Goal: Task Accomplishment & Management: Manage account settings

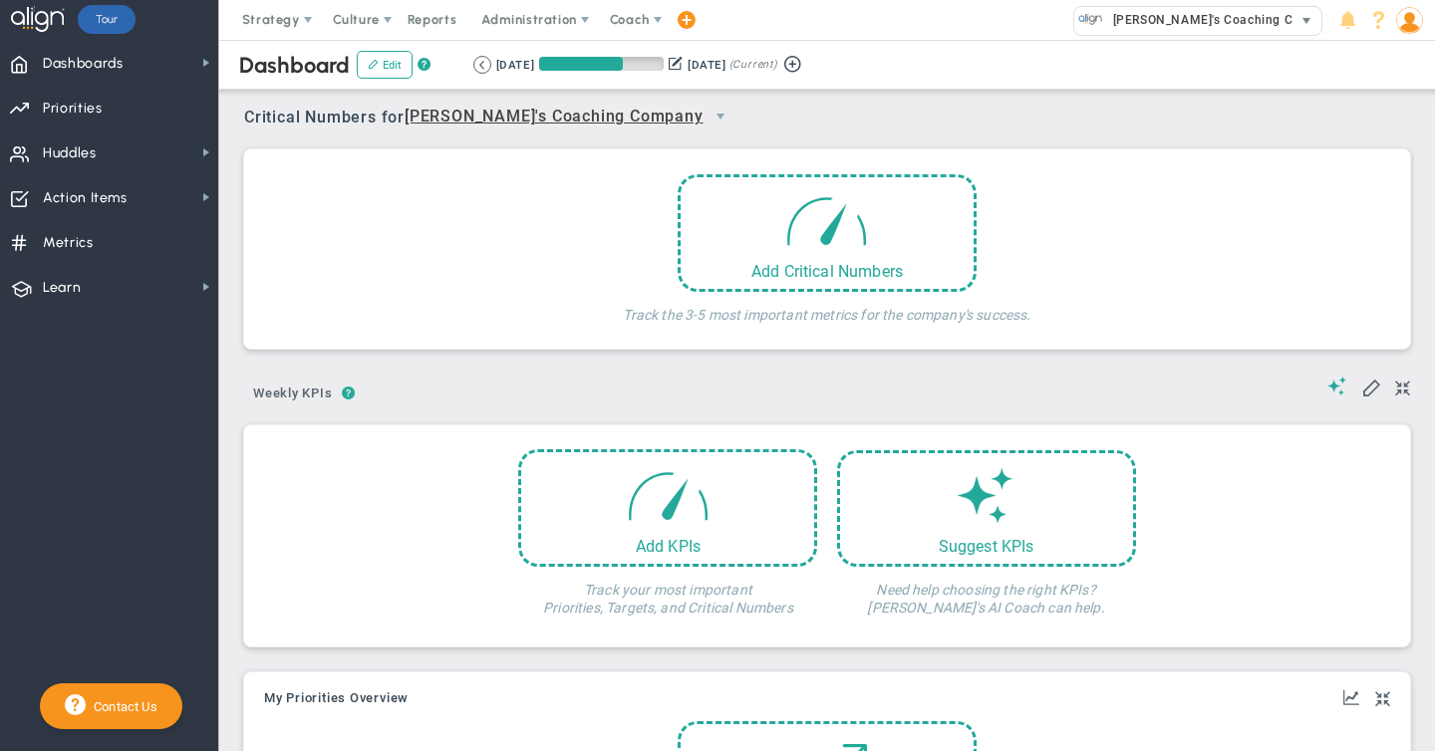
click at [1205, 18] on span "Eugene's Coaching Company" at bounding box center [1221, 20] width 237 height 26
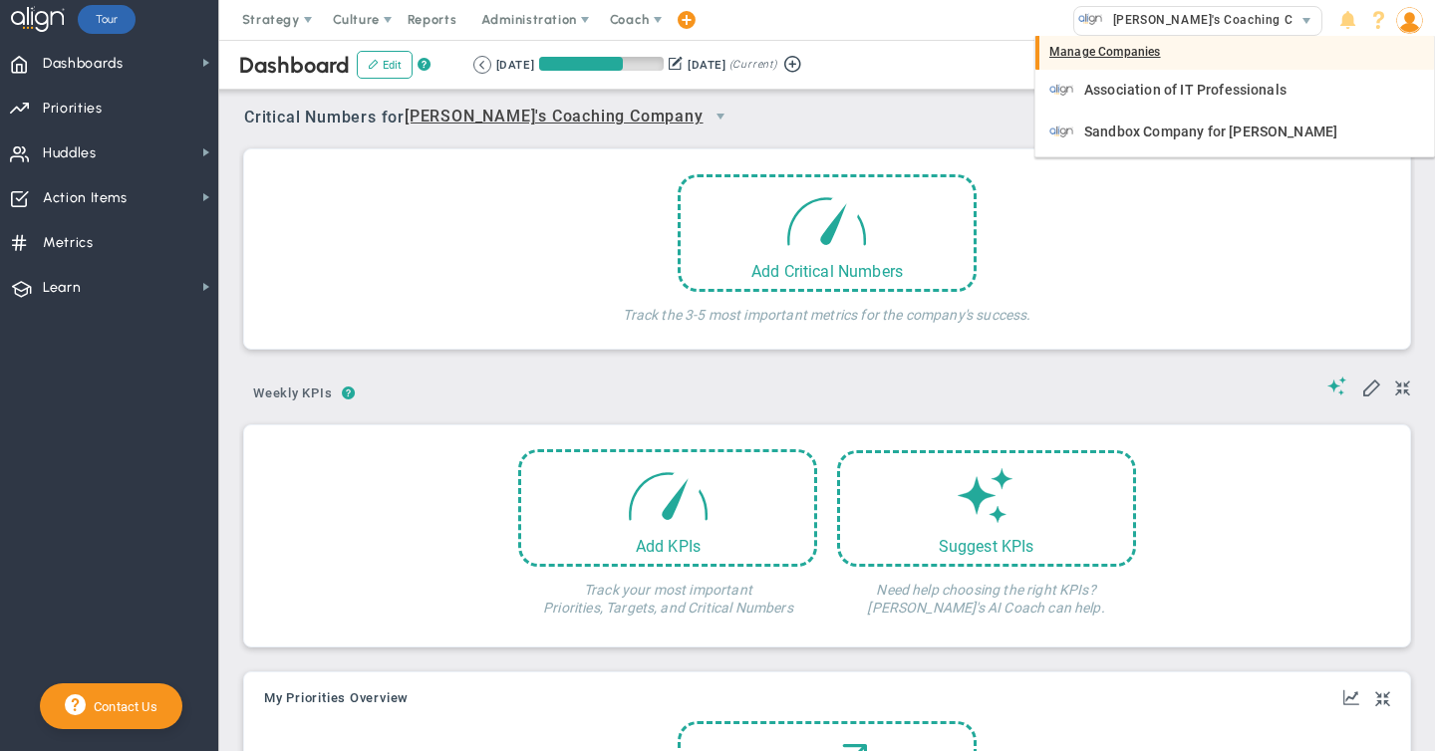
click at [1105, 53] on div "Manage Companies" at bounding box center [1234, 53] width 399 height 34
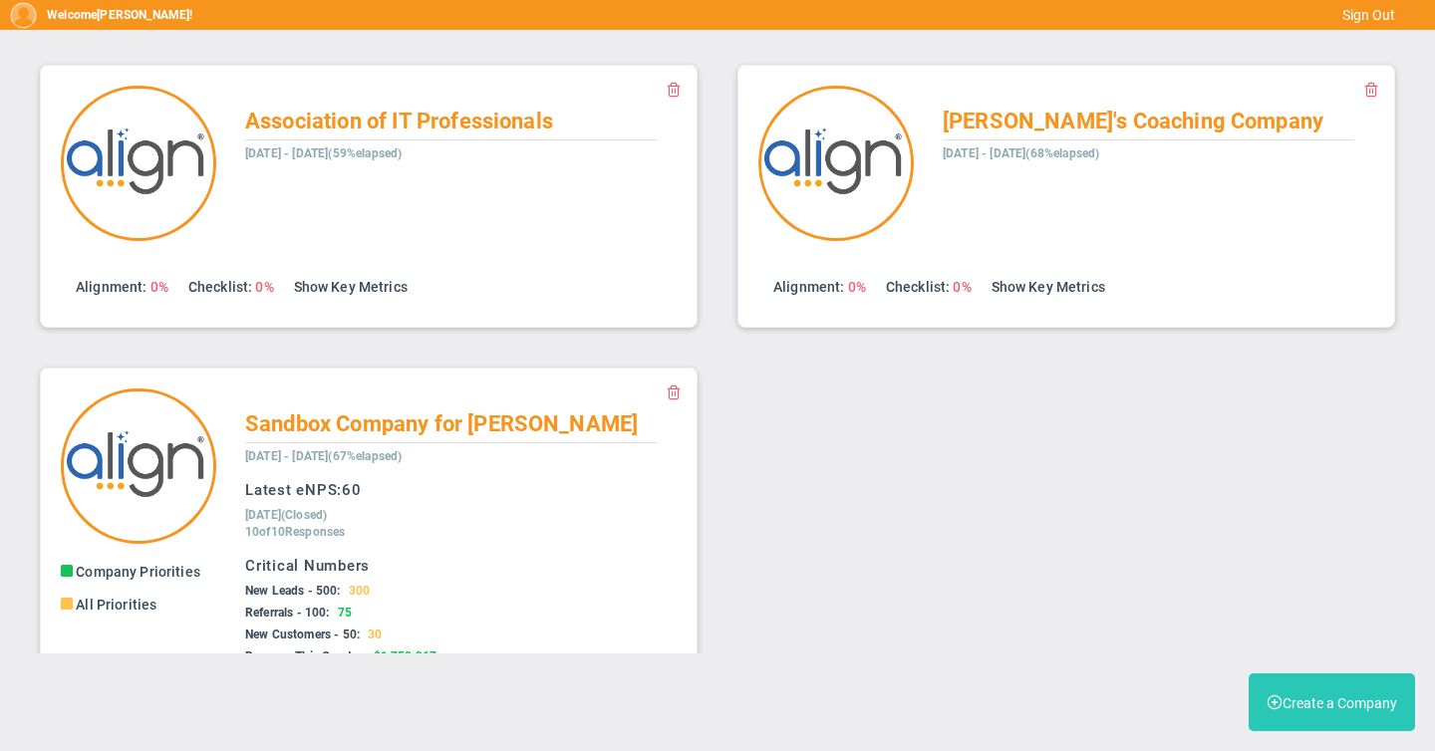
click at [1310, 705] on button "Create a Company" at bounding box center [1331, 703] width 166 height 58
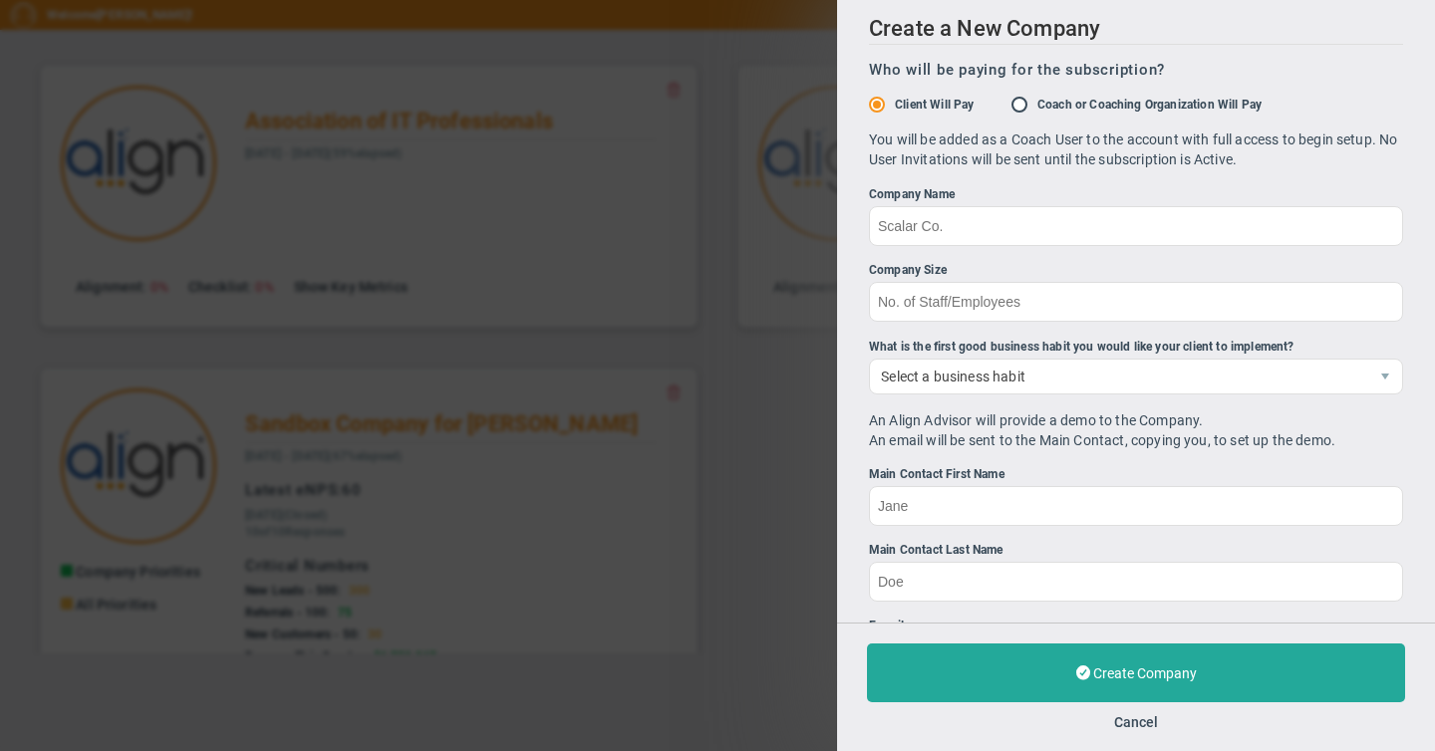
click at [1022, 104] on input "Coach or Coaching Organization Will Pay" at bounding box center [1026, 106] width 20 height 16
radio input "true"
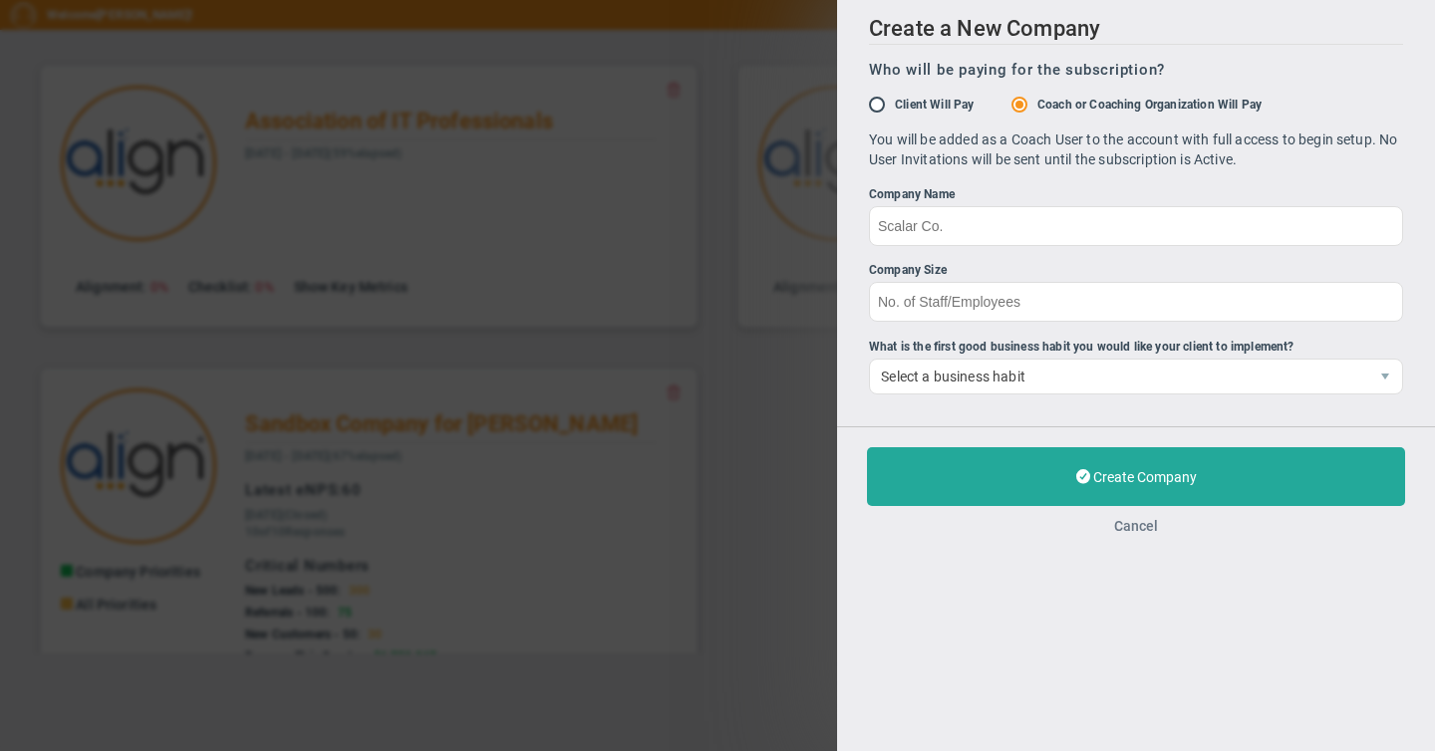
click at [1125, 525] on button "Cancel" at bounding box center [1136, 526] width 44 height 16
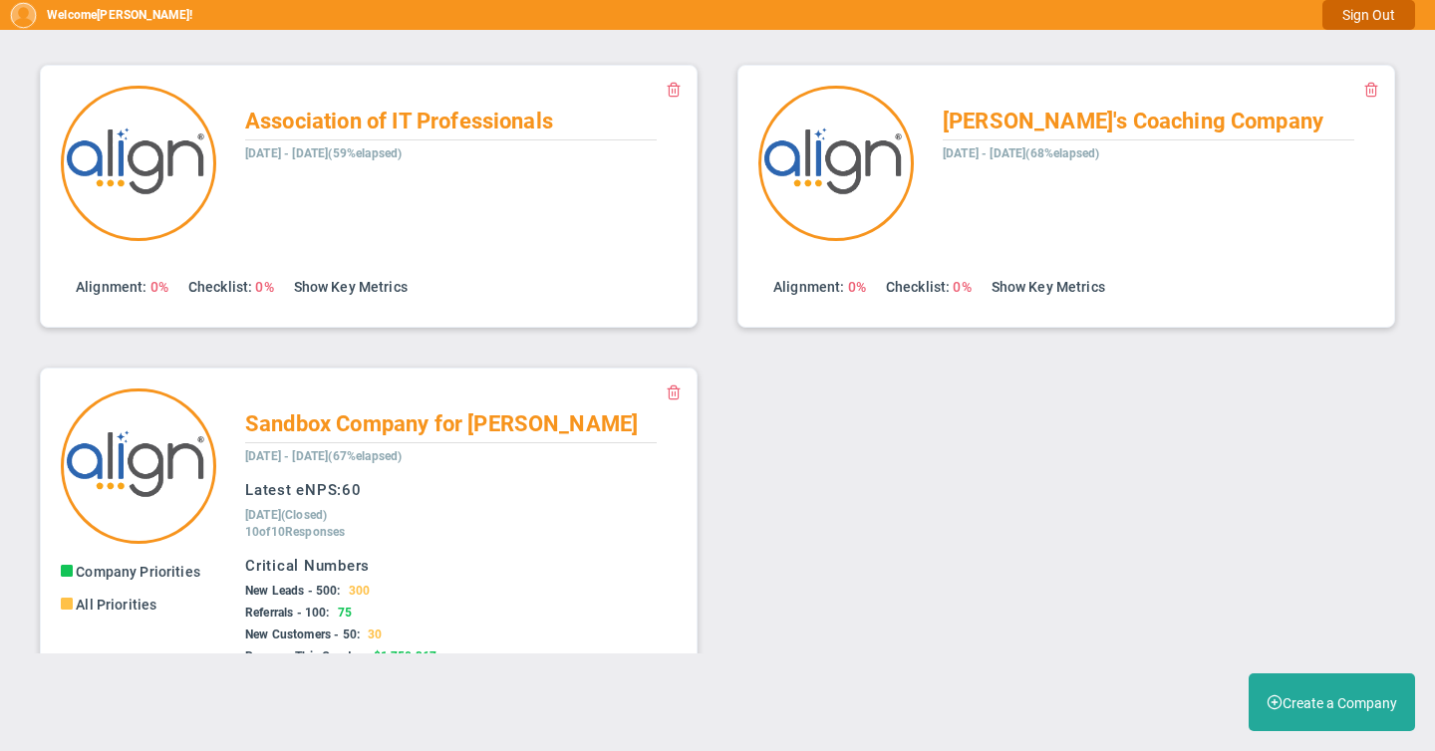
click at [1358, 14] on button "Sign Out" at bounding box center [1368, 15] width 93 height 30
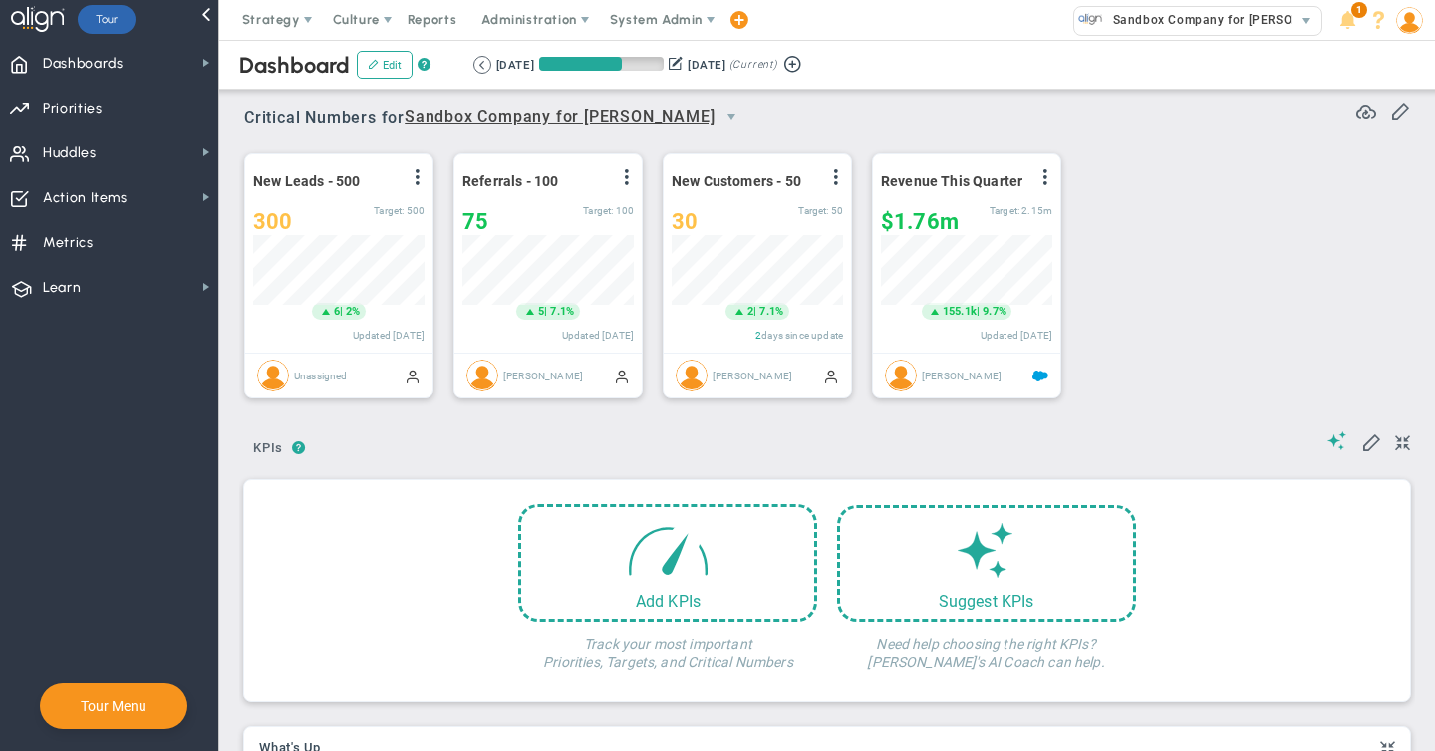
scroll to position [70, 171]
click at [523, 16] on span "Administration" at bounding box center [528, 19] width 95 height 15
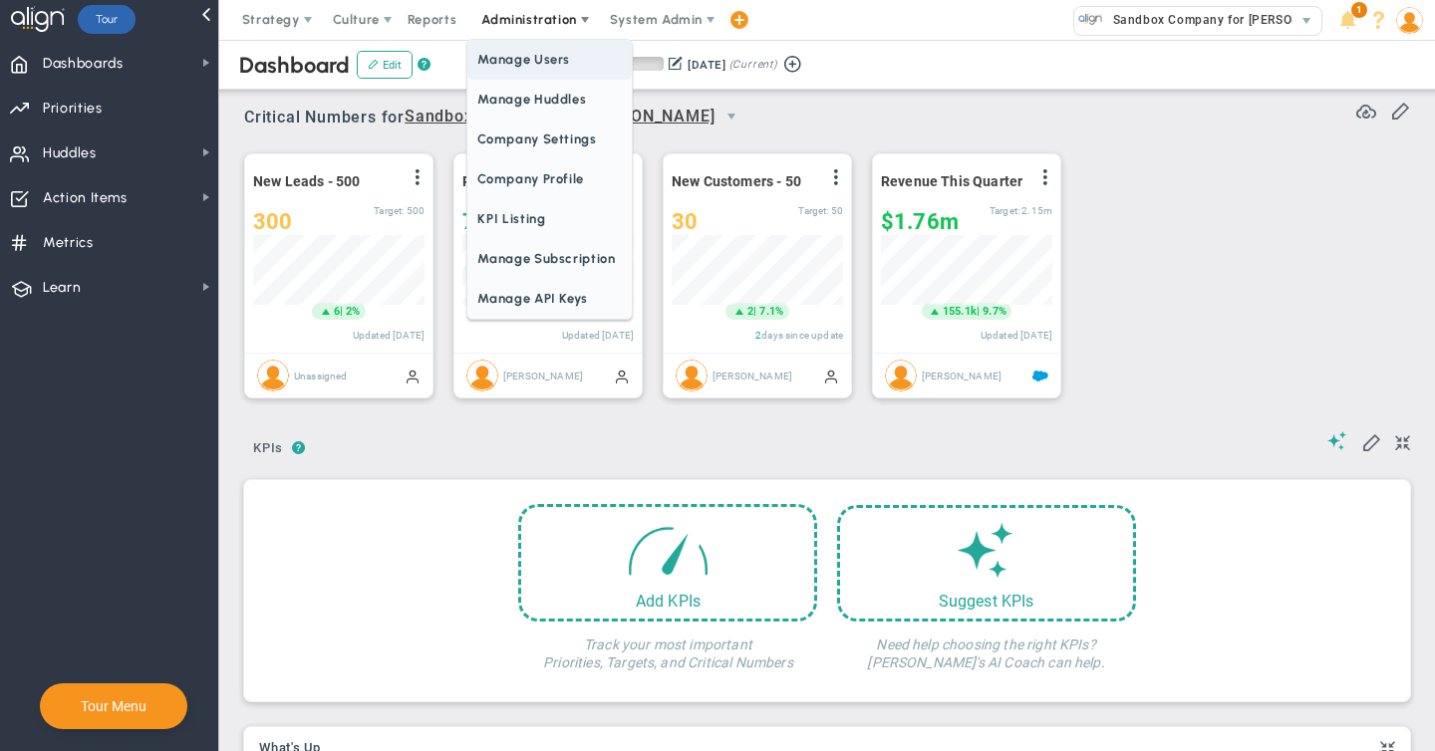
click at [523, 56] on span "Manage Users" at bounding box center [548, 60] width 163 height 40
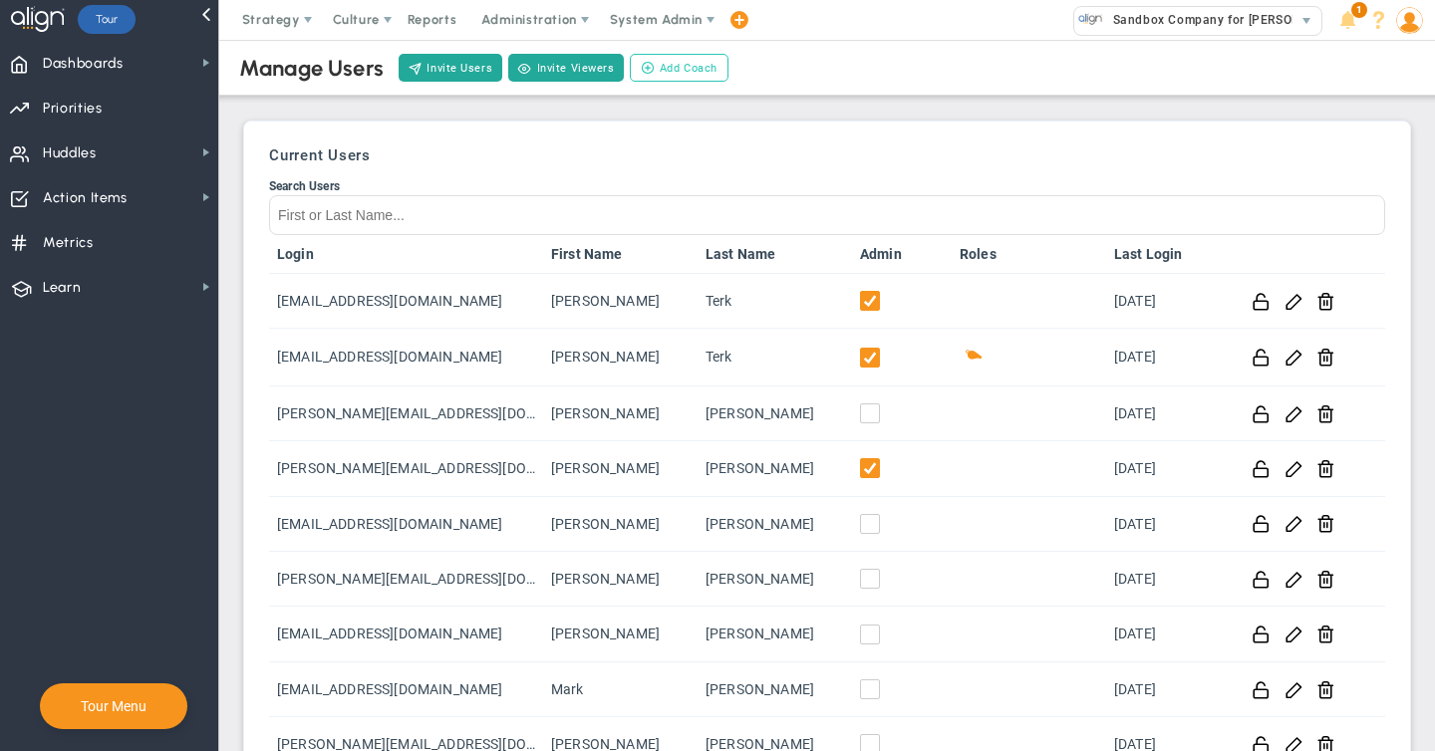
click at [679, 66] on span "Add Coach" at bounding box center [689, 68] width 58 height 17
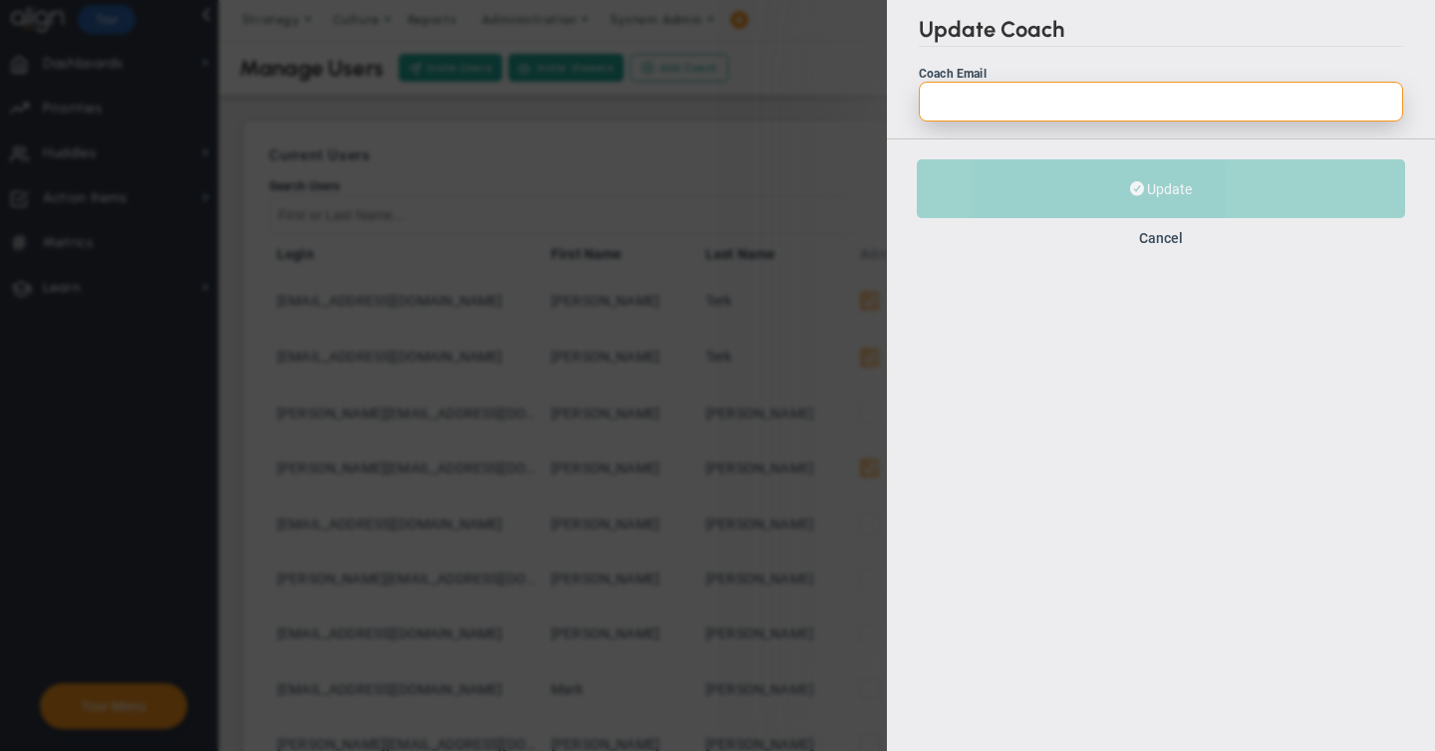
click at [1007, 100] on input "Coach Email" at bounding box center [1161, 102] width 484 height 40
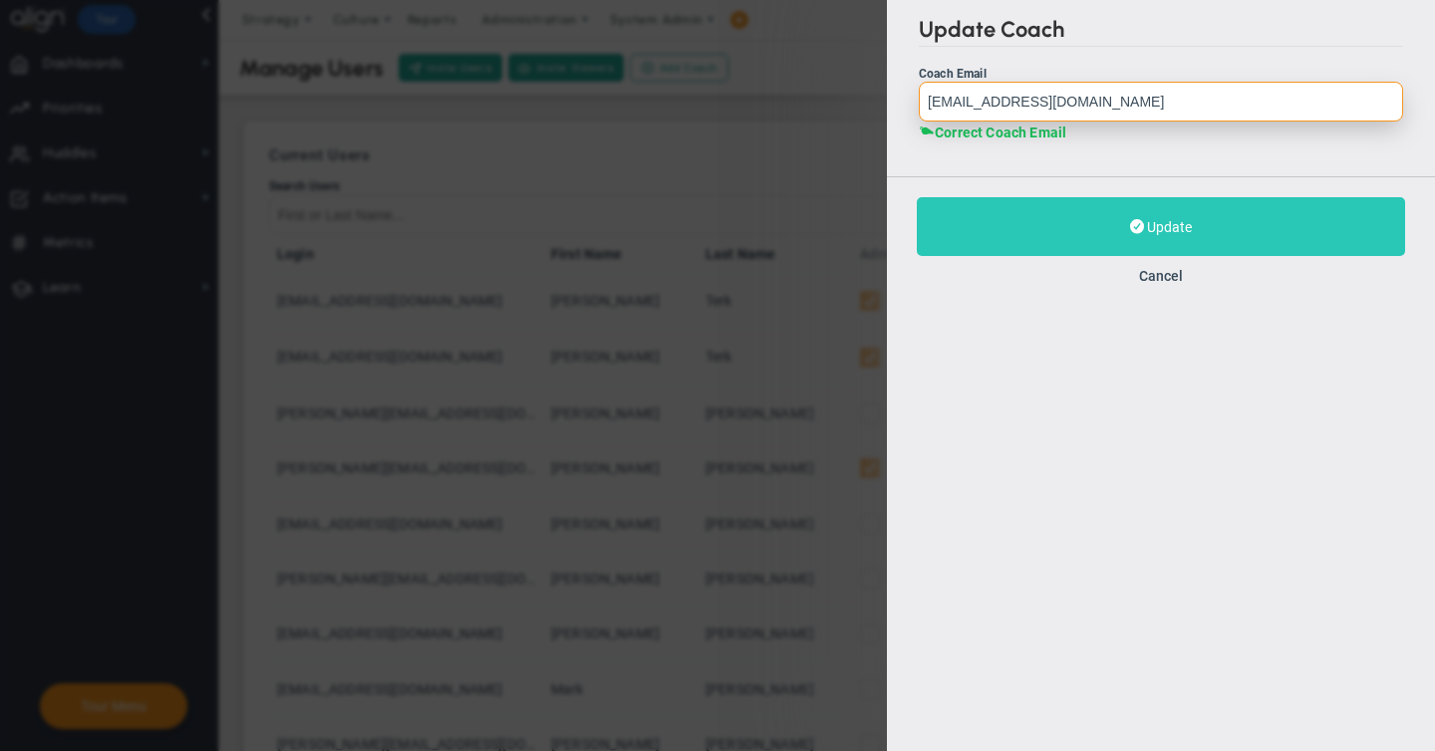
type input "[EMAIL_ADDRESS][DOMAIN_NAME]"
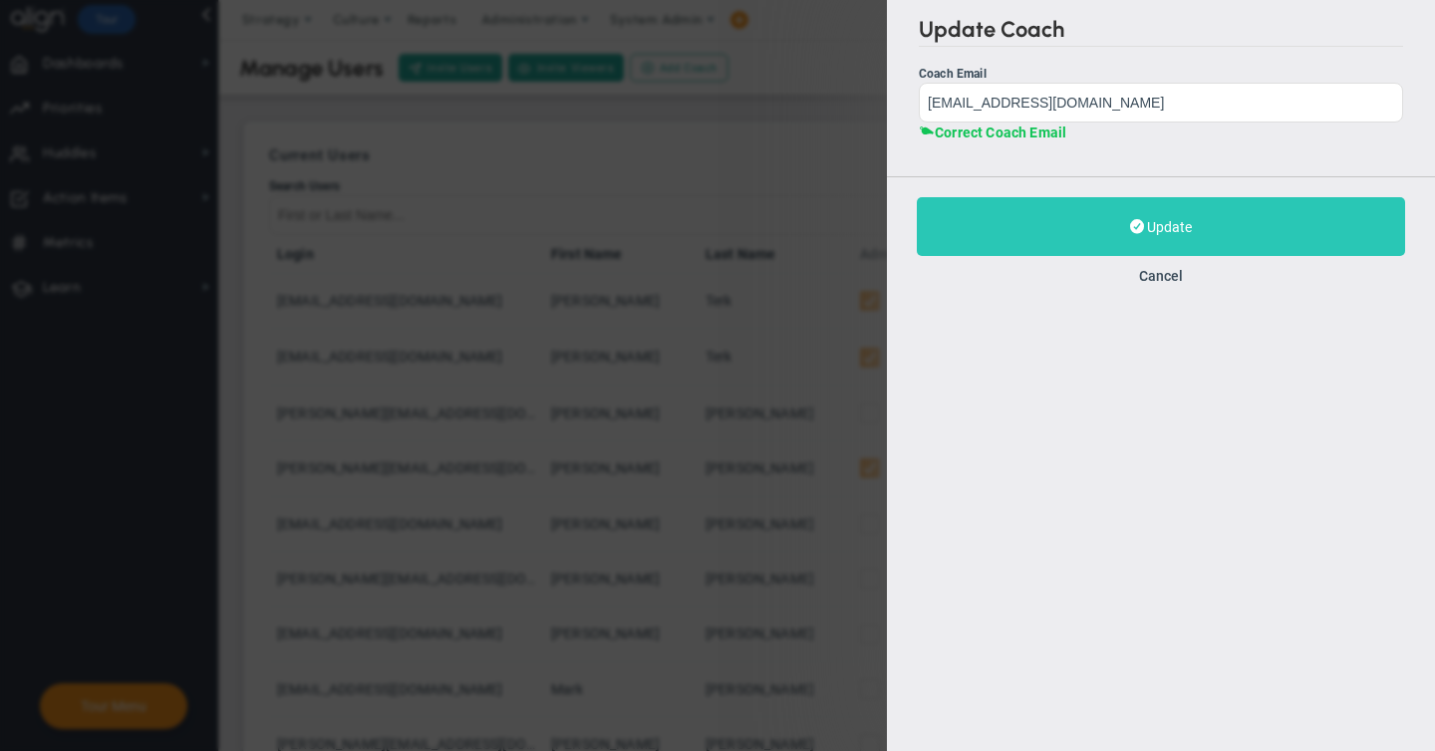
click at [1154, 226] on span "Update" at bounding box center [1169, 227] width 45 height 16
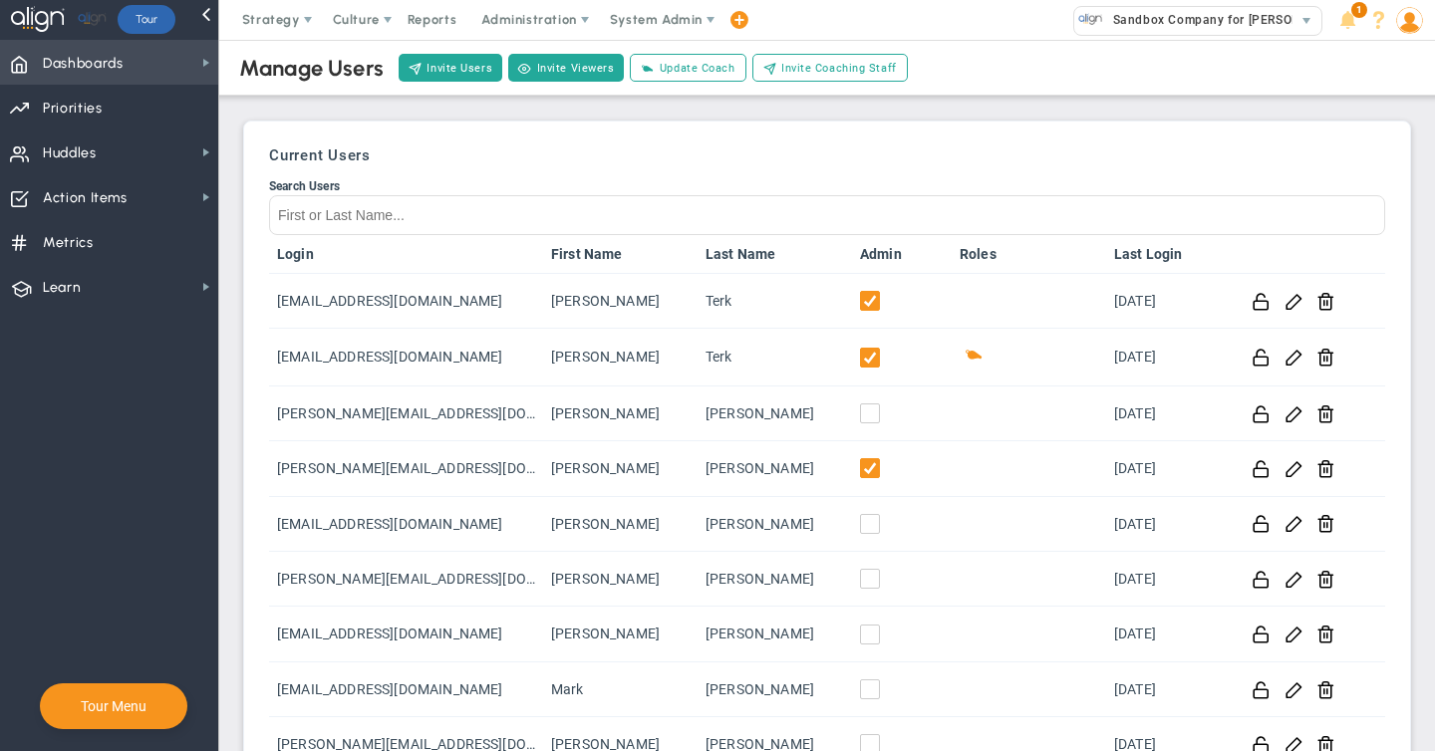
click at [96, 65] on span "Dashboards" at bounding box center [83, 64] width 81 height 42
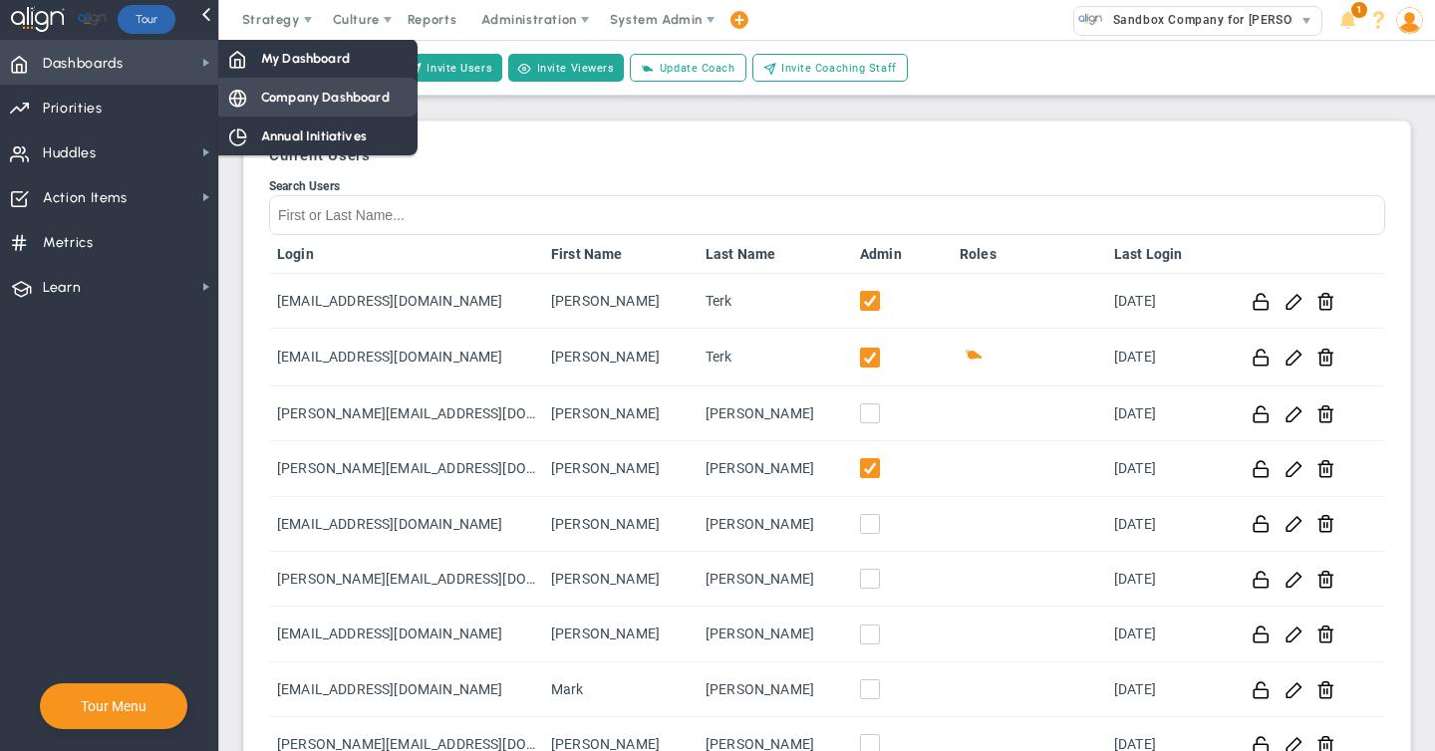
click at [329, 98] on span "Company Dashboard" at bounding box center [325, 97] width 129 height 19
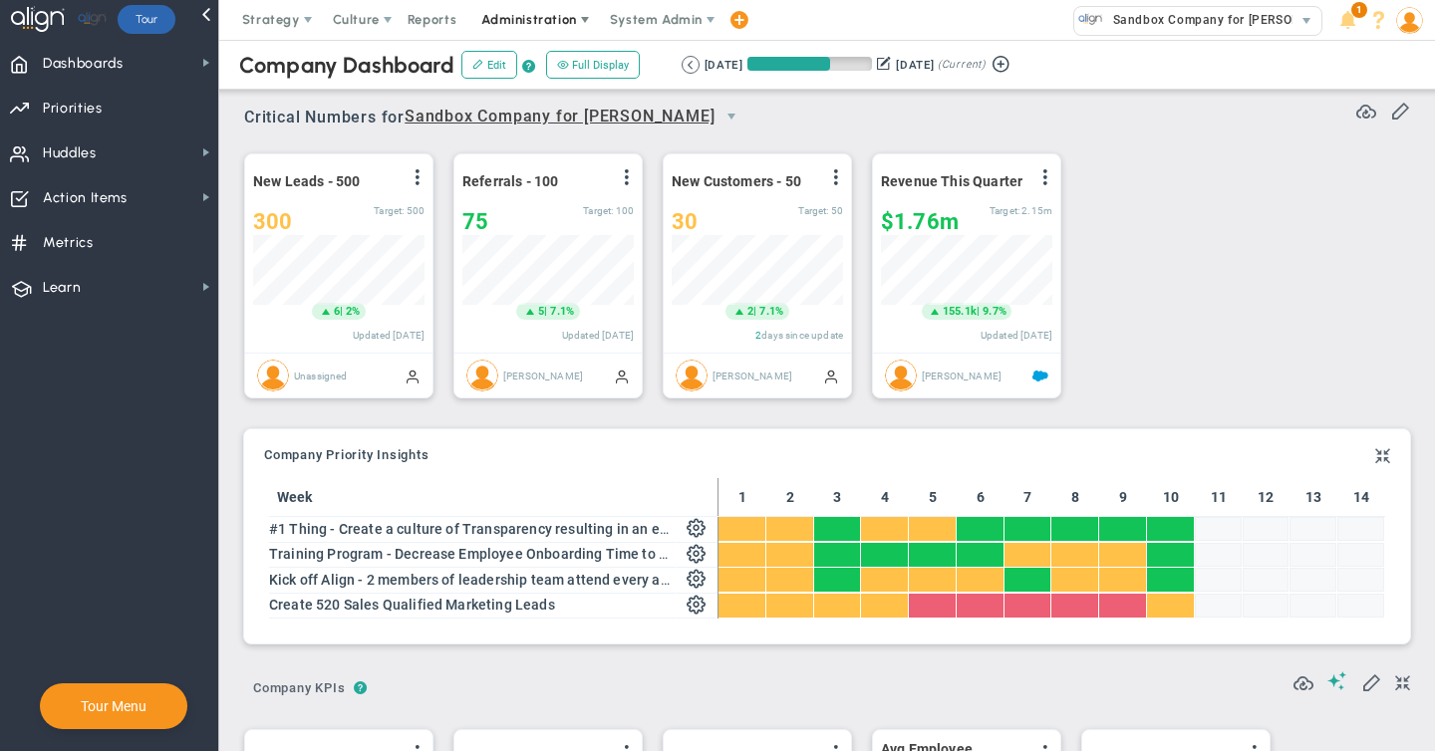
click at [535, 20] on span "Administration" at bounding box center [528, 19] width 95 height 15
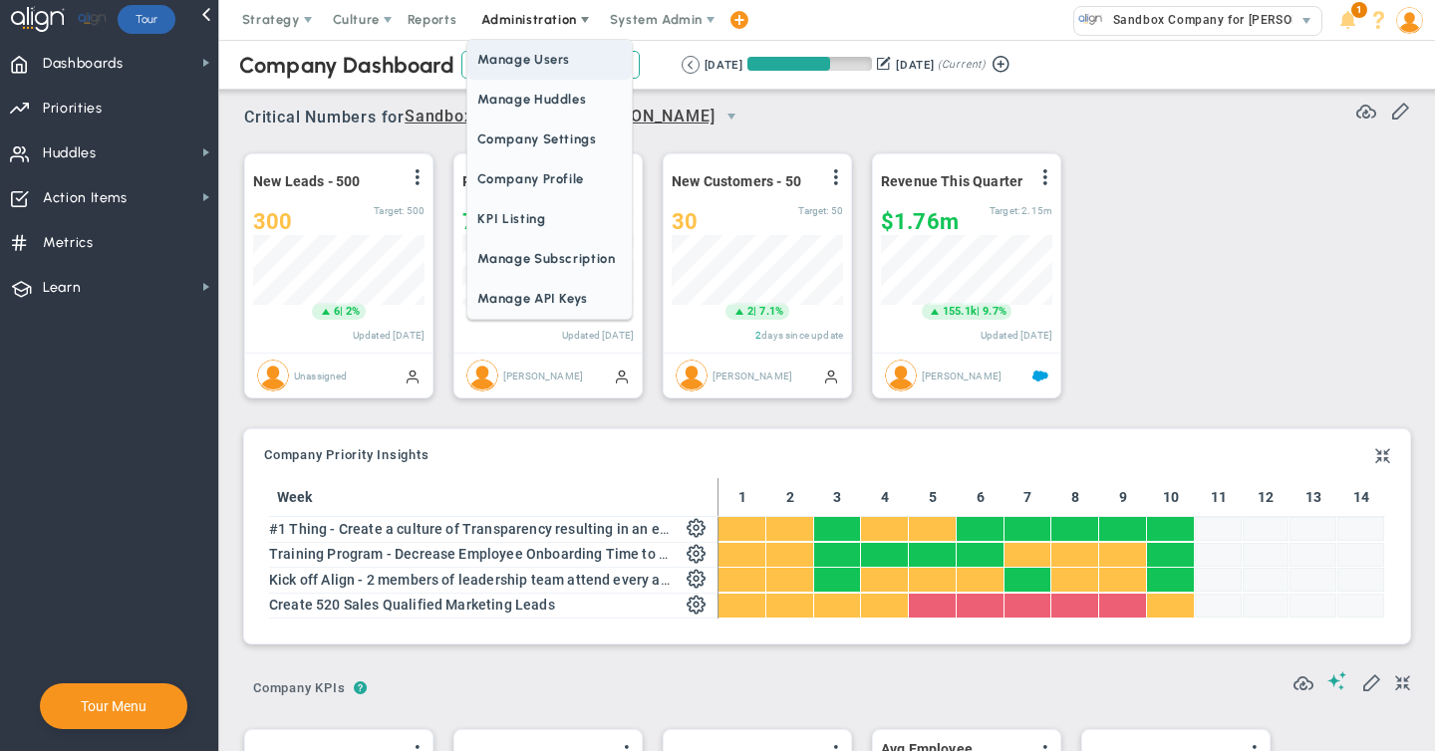
click at [528, 58] on span "Manage Users" at bounding box center [548, 60] width 163 height 40
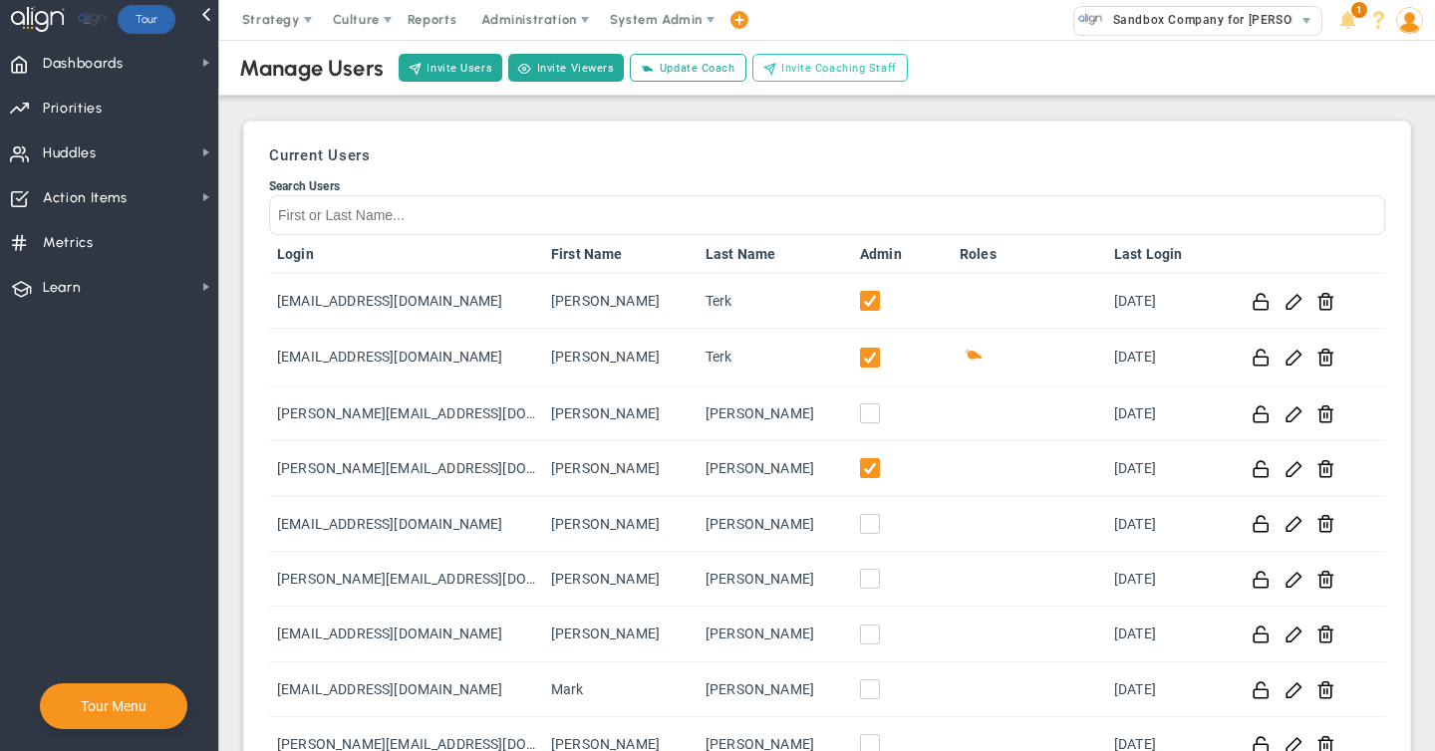
click at [819, 72] on span "Invite Coaching Staff" at bounding box center [839, 68] width 116 height 17
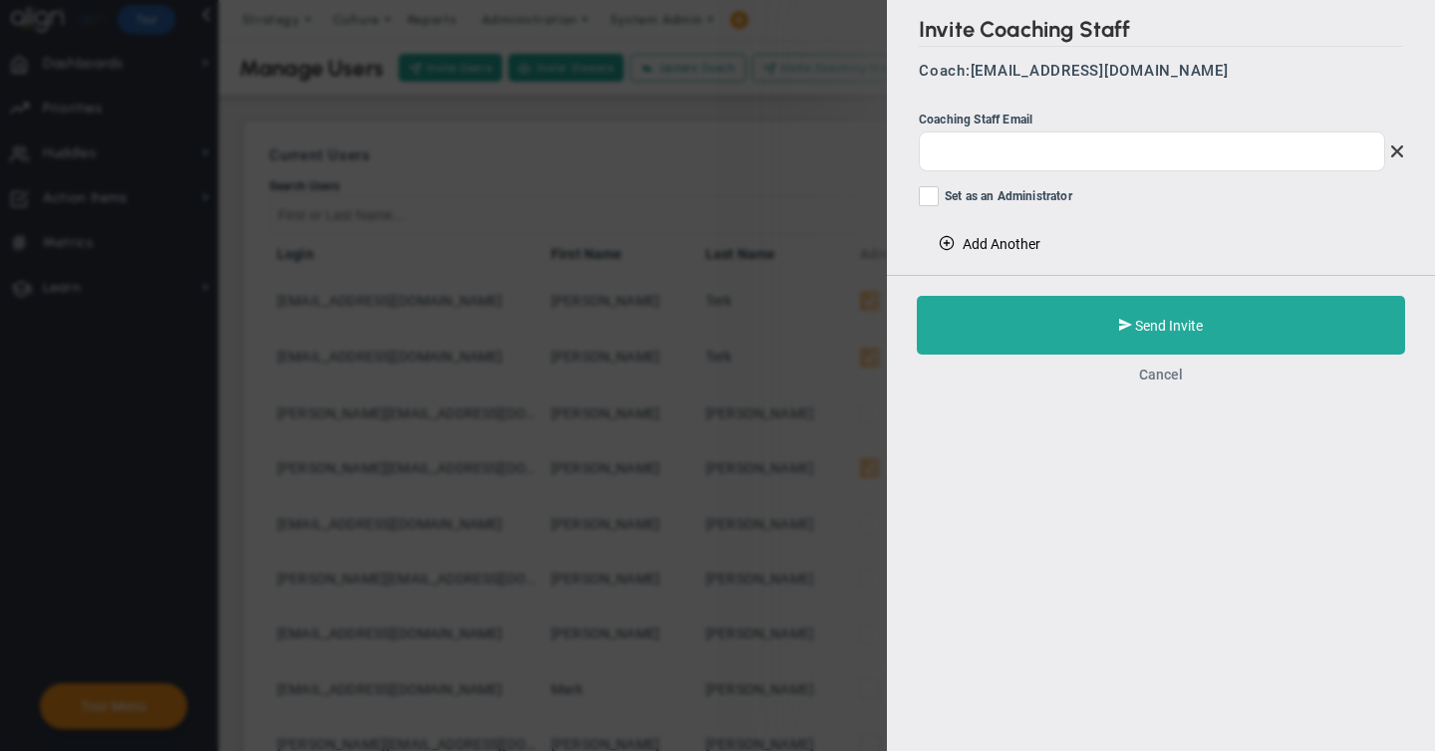
click at [1165, 373] on button "Cancel" at bounding box center [1161, 375] width 44 height 16
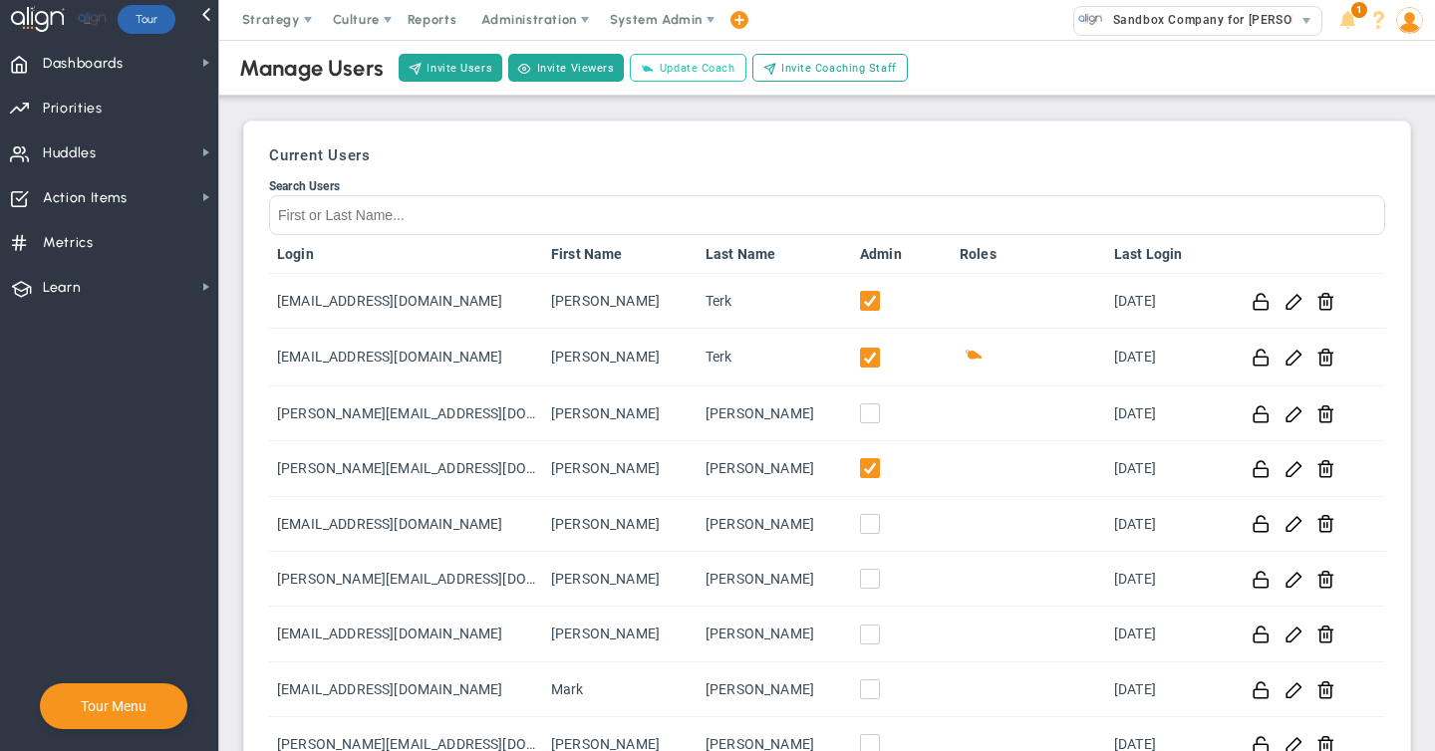
click at [685, 67] on span "Update Coach" at bounding box center [698, 68] width 76 height 17
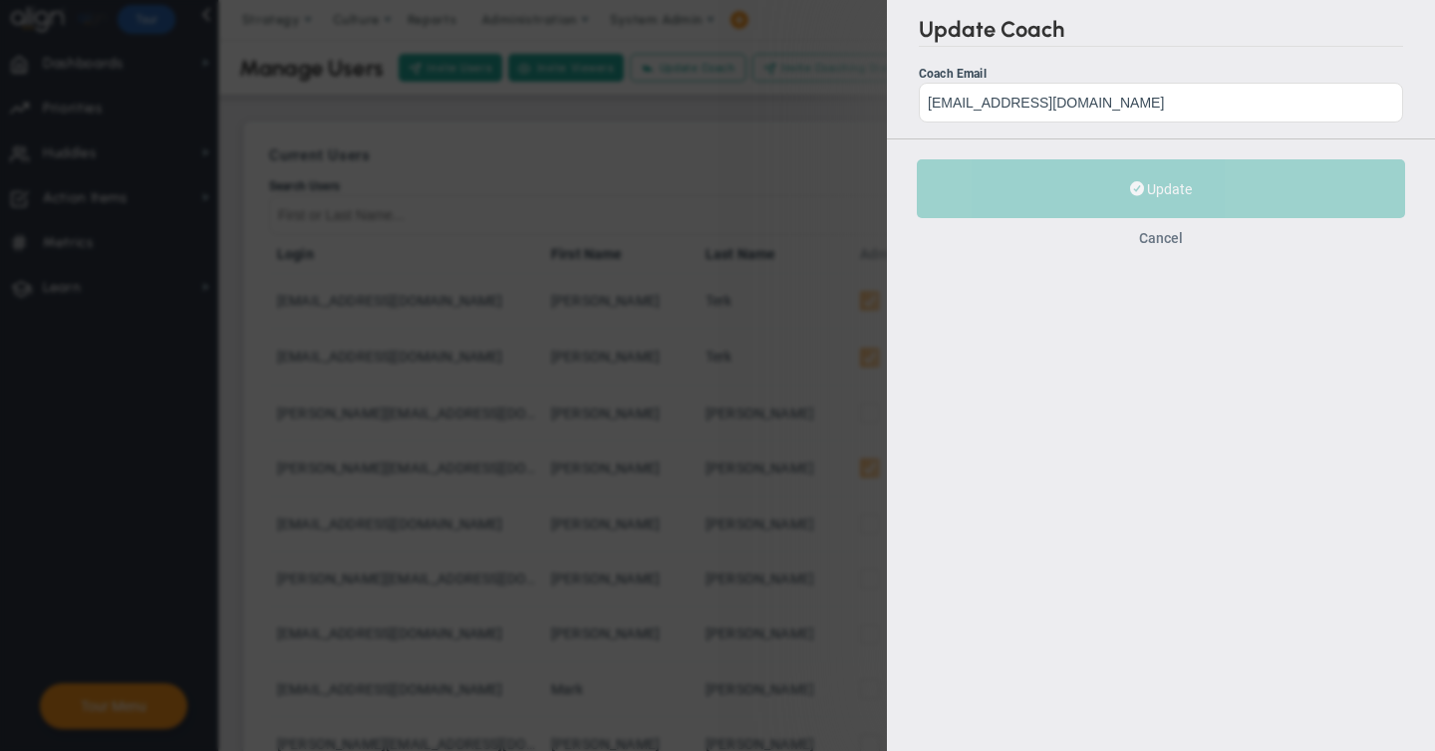
click at [1167, 241] on button "Cancel" at bounding box center [1161, 238] width 44 height 16
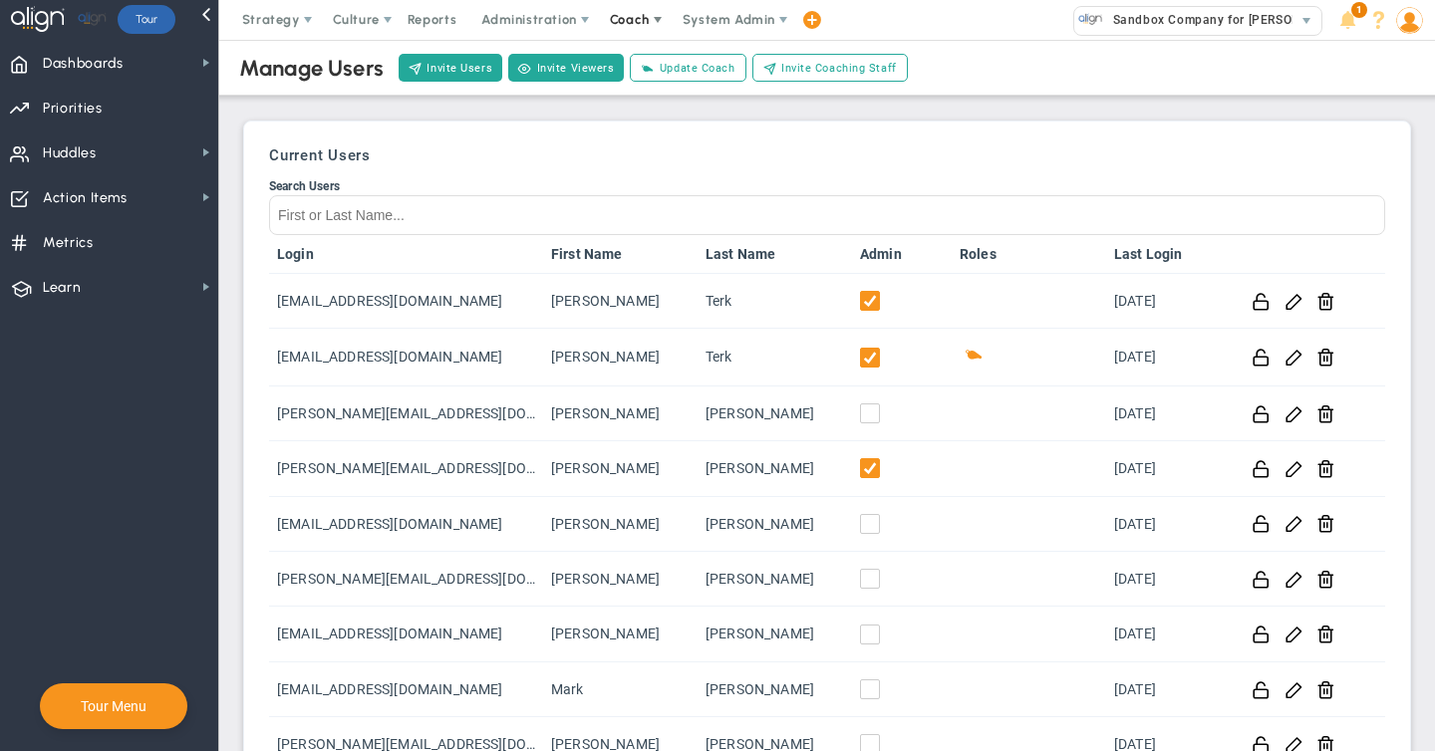
click at [650, 22] on span at bounding box center [658, 20] width 16 height 16
click at [644, 59] on span "Schedule Meeting" at bounding box center [666, 60] width 140 height 40
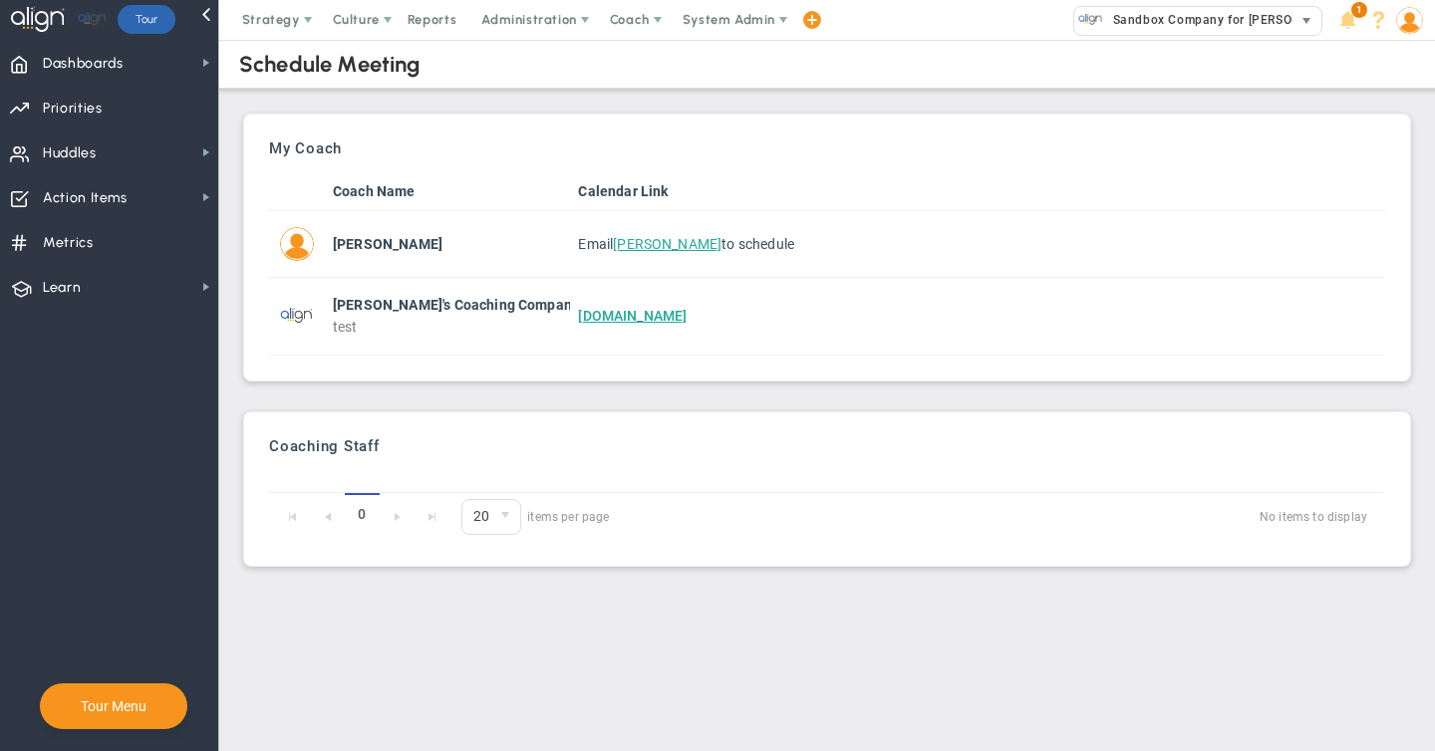
click at [1187, 19] on span "Sandbox Company for [PERSON_NAME]" at bounding box center [1225, 20] width 244 height 26
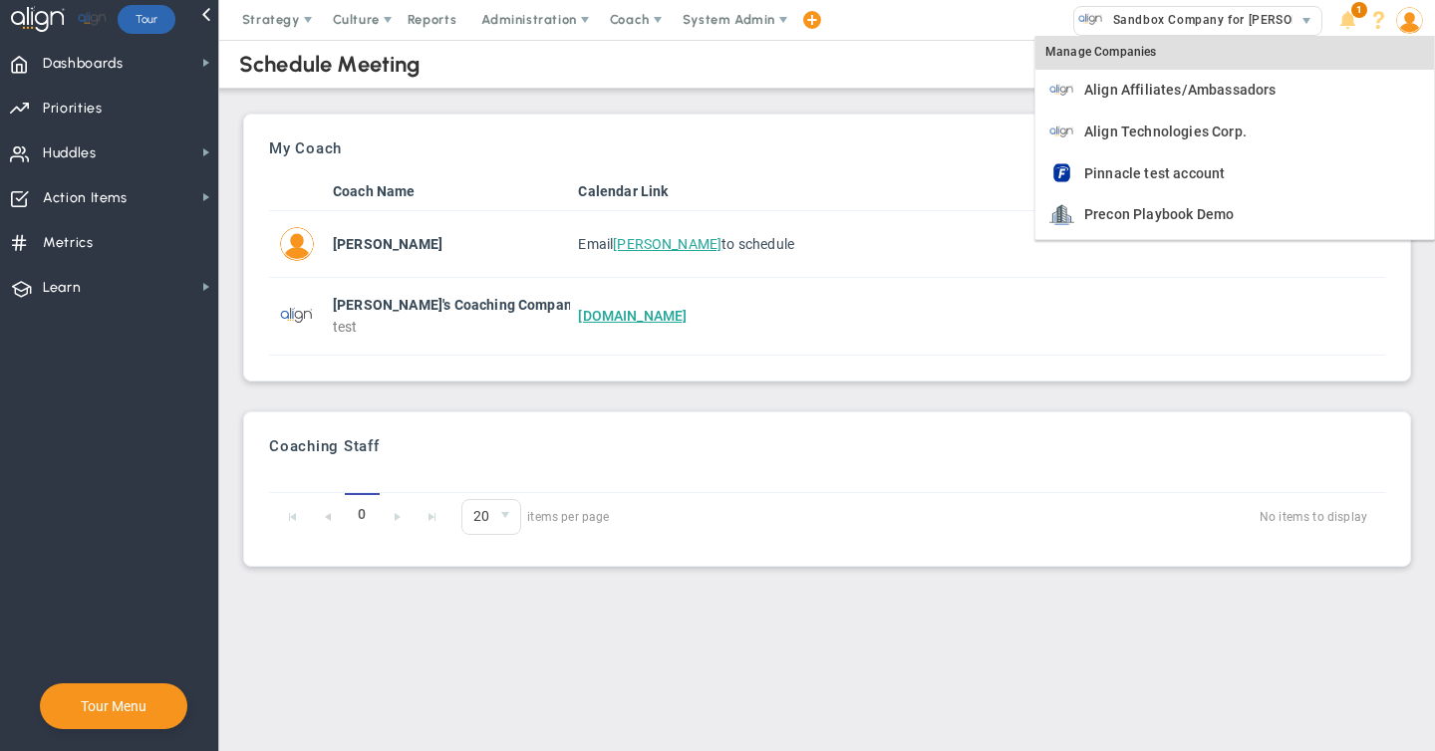
click at [1410, 22] on img at bounding box center [1409, 20] width 27 height 27
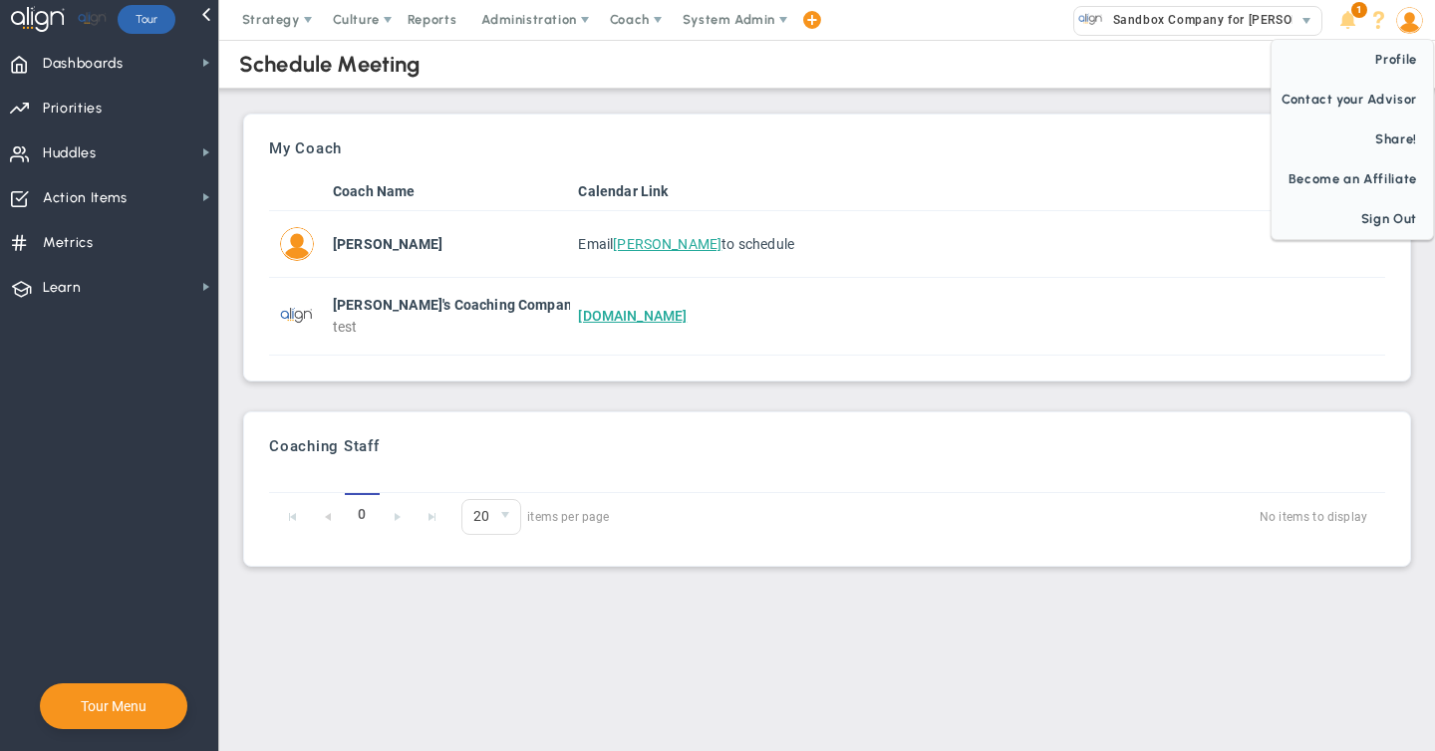
click at [1410, 22] on img at bounding box center [1409, 20] width 27 height 27
click at [1375, 219] on span "Sign Out" at bounding box center [1351, 219] width 161 height 40
